Goal: Task Accomplishment & Management: Use online tool/utility

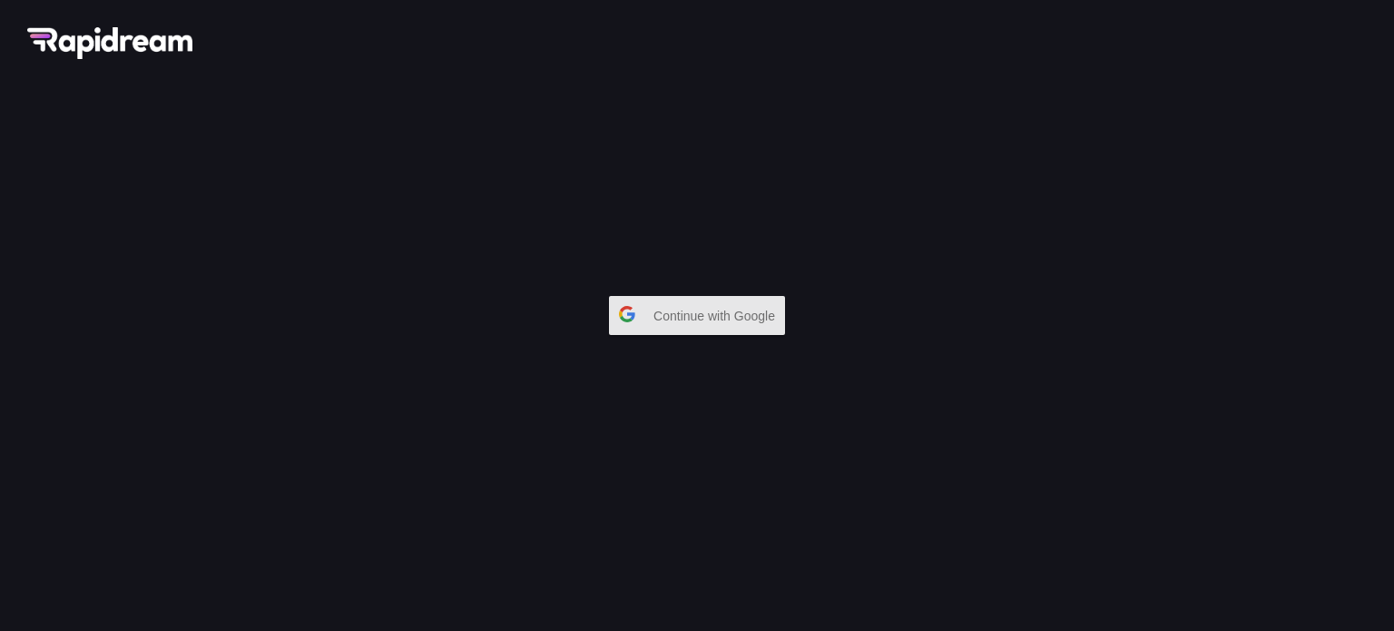
click at [692, 319] on span "Continue with Google" at bounding box center [718, 316] width 131 height 33
click at [664, 321] on span "Continue with Google" at bounding box center [718, 316] width 131 height 33
click at [631, 303] on div "button" at bounding box center [627, 315] width 34 height 37
